Goal: Contribute content: Add original content to the website for others to see

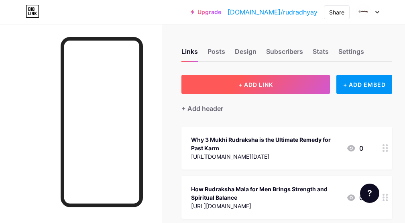
click at [264, 84] on span "+ ADD LINK" at bounding box center [256, 84] width 35 height 7
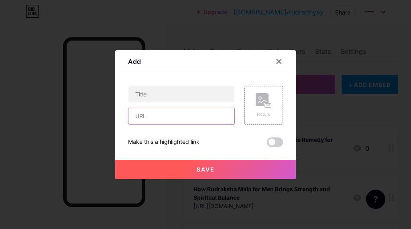
click at [143, 114] on input "text" at bounding box center [181, 116] width 106 height 16
paste input "[URL][DOMAIN_NAME]"
type input "[URL][DOMAIN_NAME]"
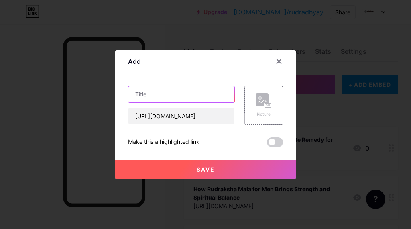
click at [164, 90] on input "text" at bounding box center [181, 94] width 106 height 16
paste input "How to Care for Your 14 Mukhi Rudraksha Beads"
type input "How to Care for Your 14 Mukhi Rudraksha Beads"
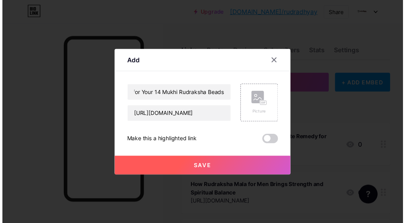
scroll to position [0, 0]
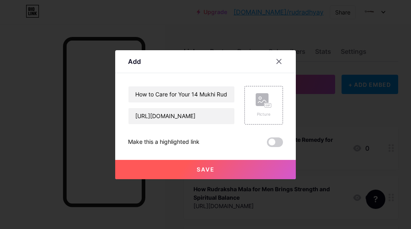
click at [267, 142] on span at bounding box center [275, 142] width 16 height 10
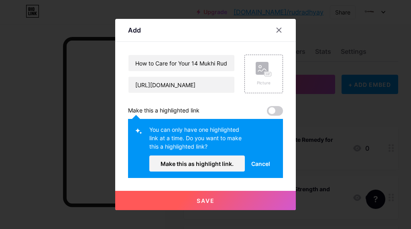
click at [202, 206] on button "Save" at bounding box center [205, 200] width 181 height 19
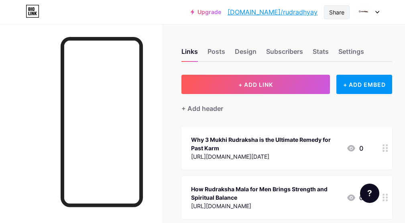
click at [339, 11] on div "Share" at bounding box center [336, 12] width 15 height 8
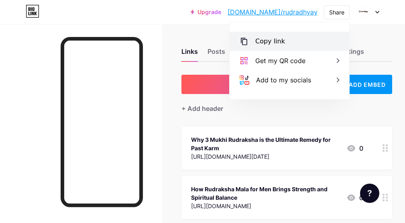
click at [260, 43] on div "Copy link" at bounding box center [270, 42] width 30 height 10
